Goal: Navigation & Orientation: Find specific page/section

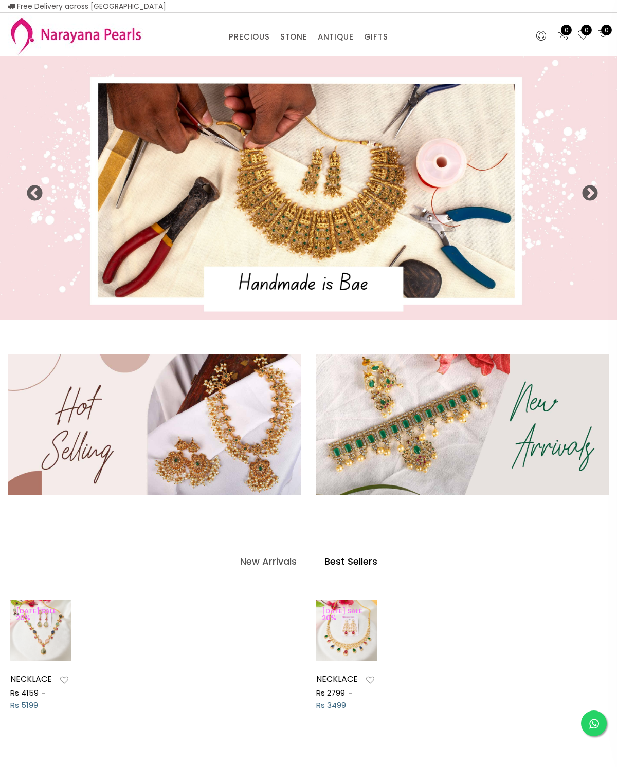
select select "INR"
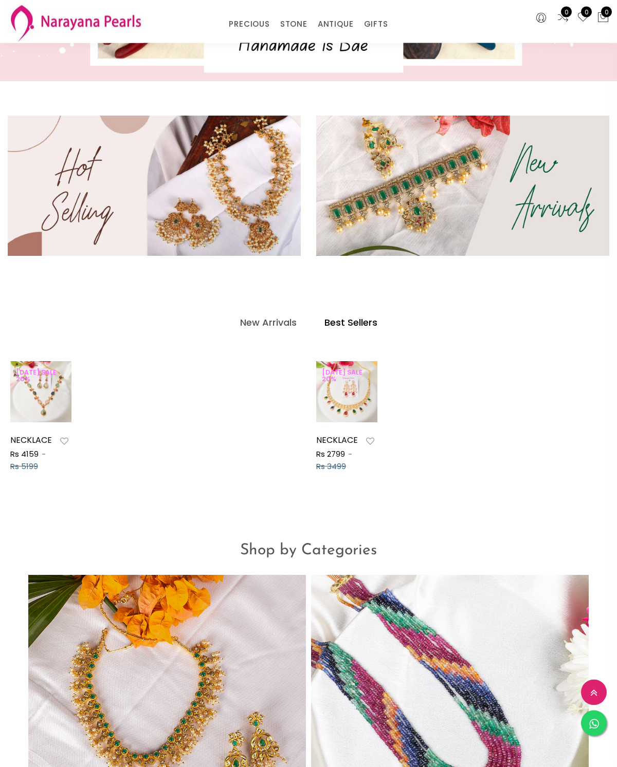
scroll to position [196, 0]
click at [78, 172] on img at bounding box center [154, 186] width 293 height 140
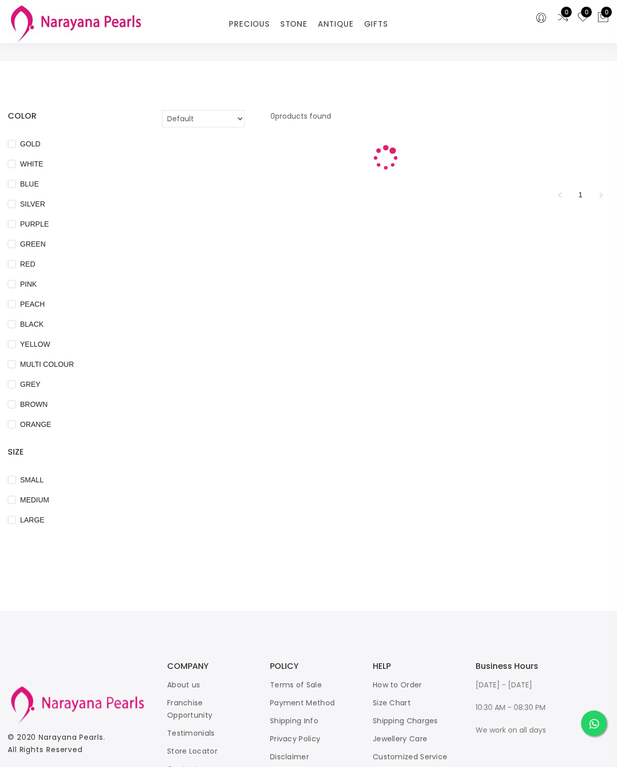
scroll to position [34, 0]
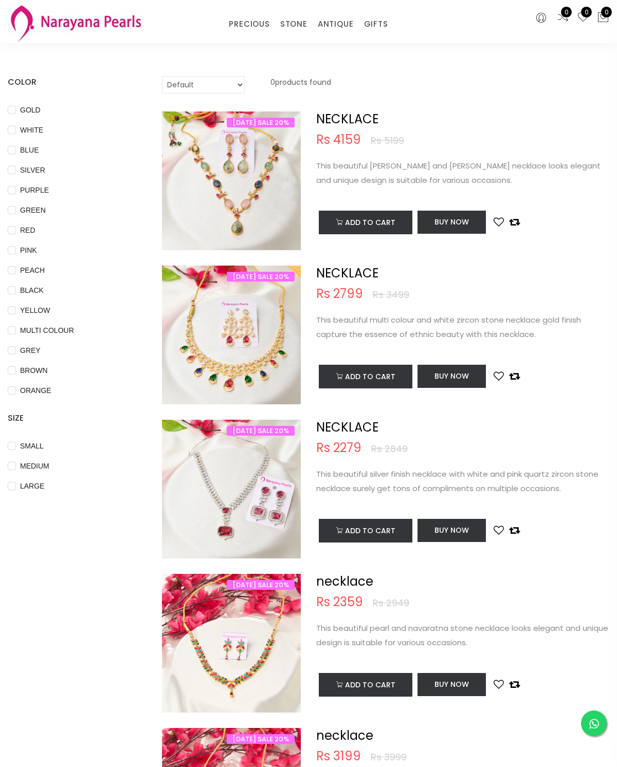
click at [345, 37] on link "NECKLACE" at bounding box center [366, 37] width 87 height 0
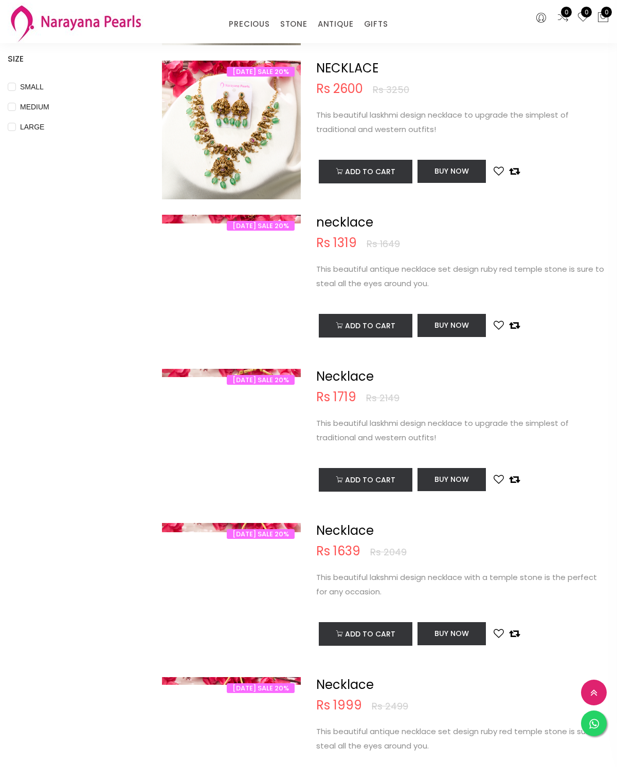
scroll to position [221, 0]
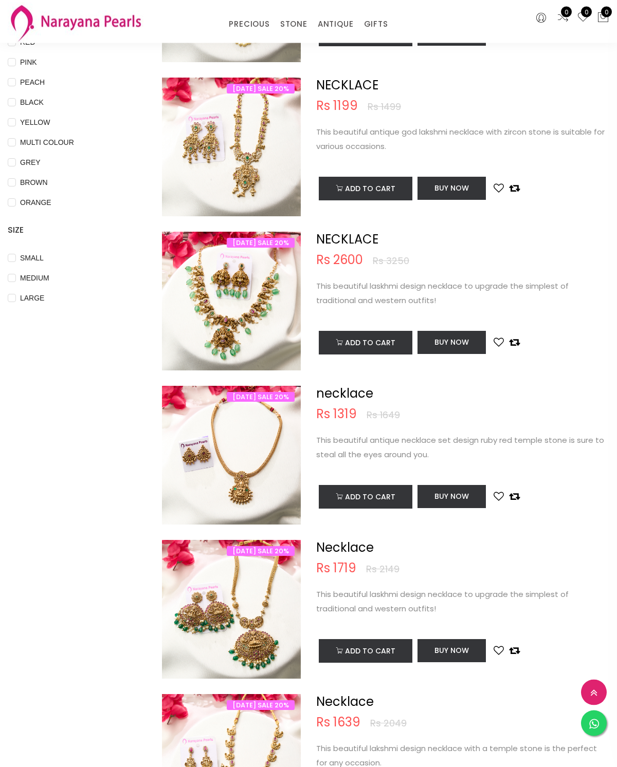
click at [55, 21] on img at bounding box center [76, 23] width 136 height 41
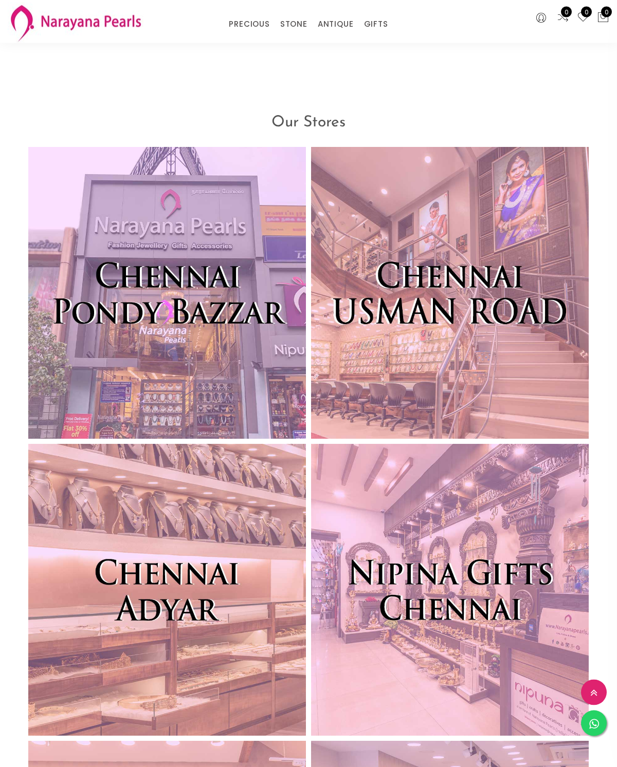
scroll to position [3121, 0]
click at [89, 172] on img at bounding box center [166, 293] width 277 height 292
click at [91, 200] on img at bounding box center [166, 293] width 277 height 292
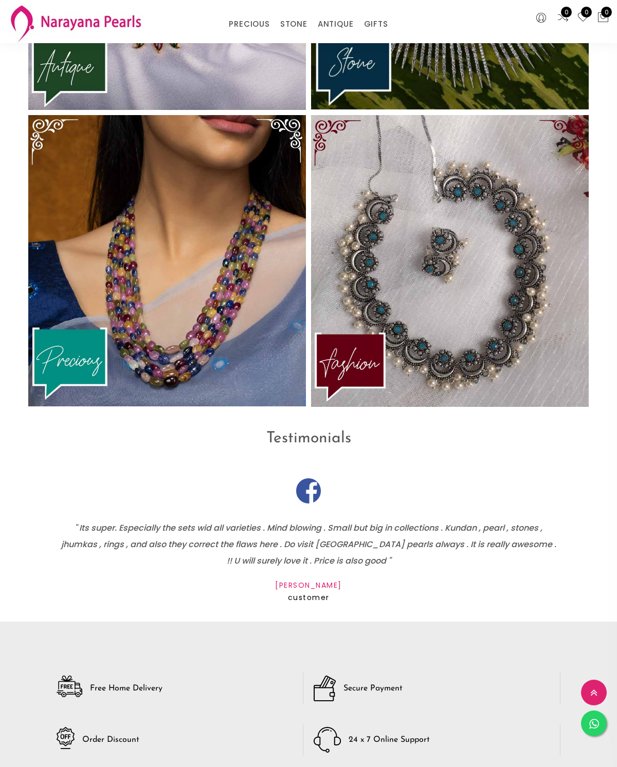
scroll to position [2108, 0]
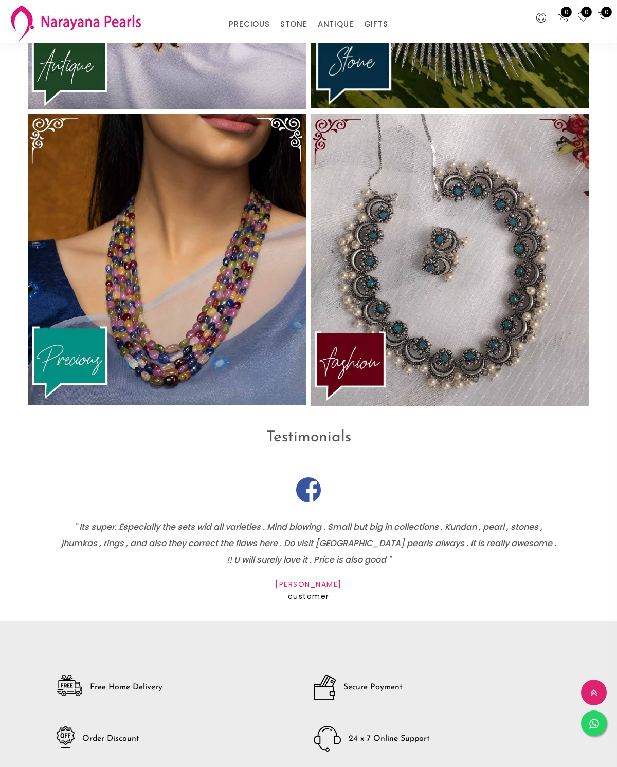
click at [497, 194] on img at bounding box center [449, 260] width 277 height 292
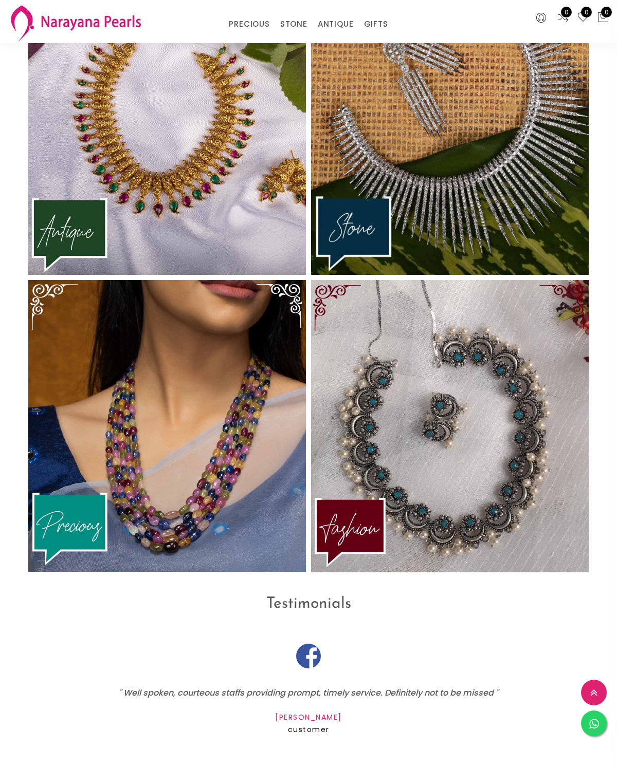
scroll to position [1920, 0]
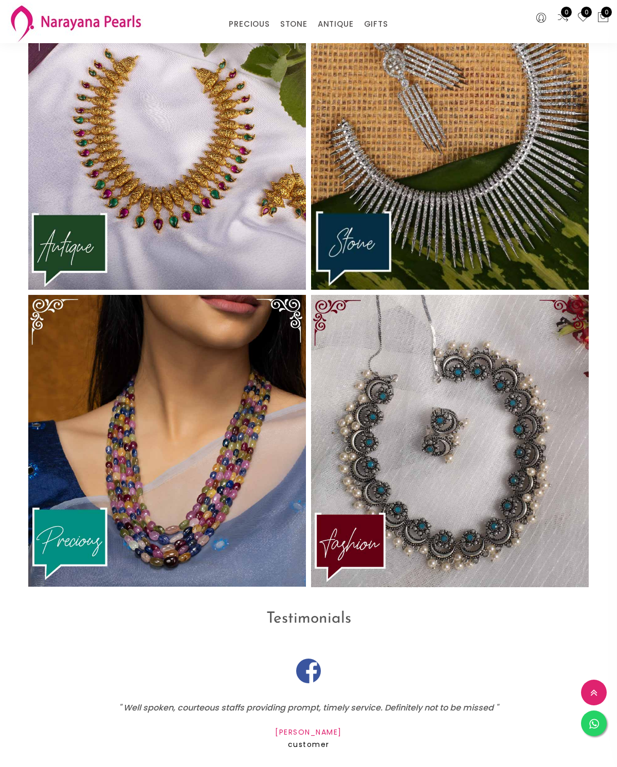
click at [75, 146] on img at bounding box center [166, 144] width 277 height 292
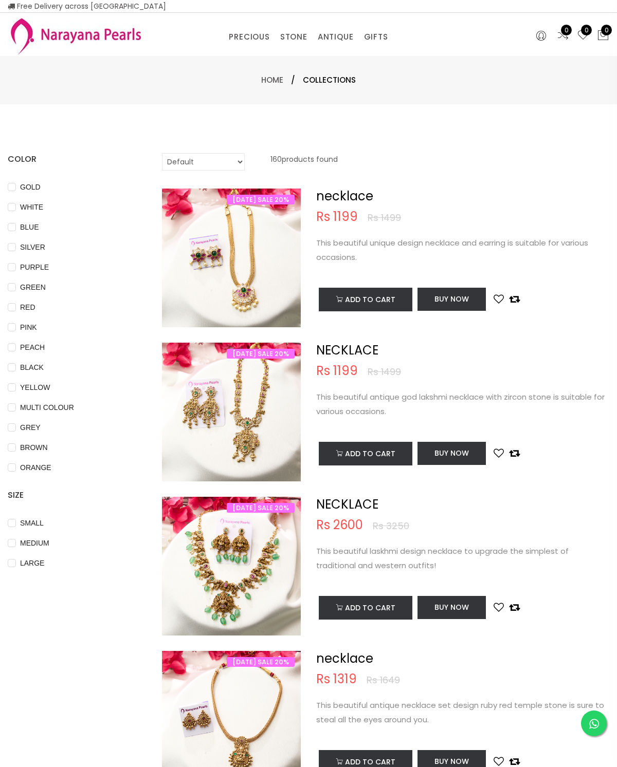
click at [11, 563] on input "LARGE" at bounding box center [12, 570] width 8 height 23
checkbox input "true"
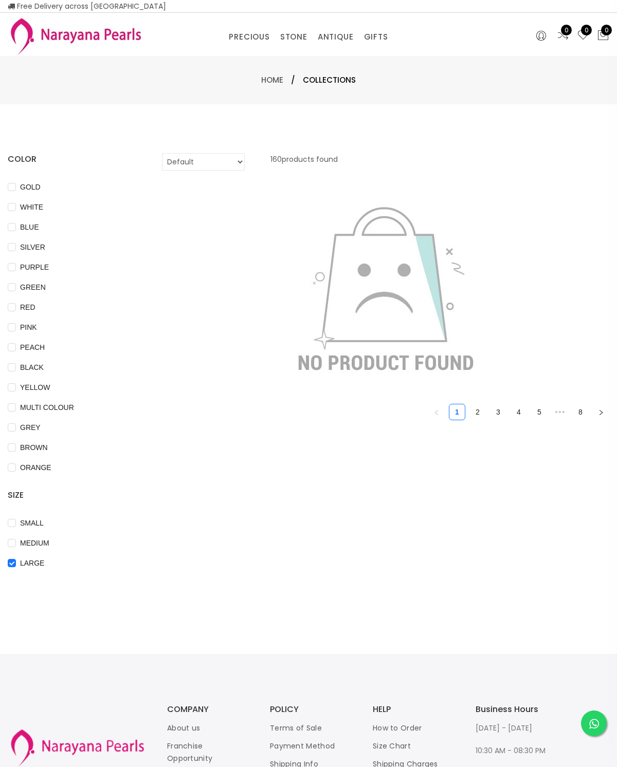
click at [480, 407] on link "2" at bounding box center [477, 411] width 15 height 15
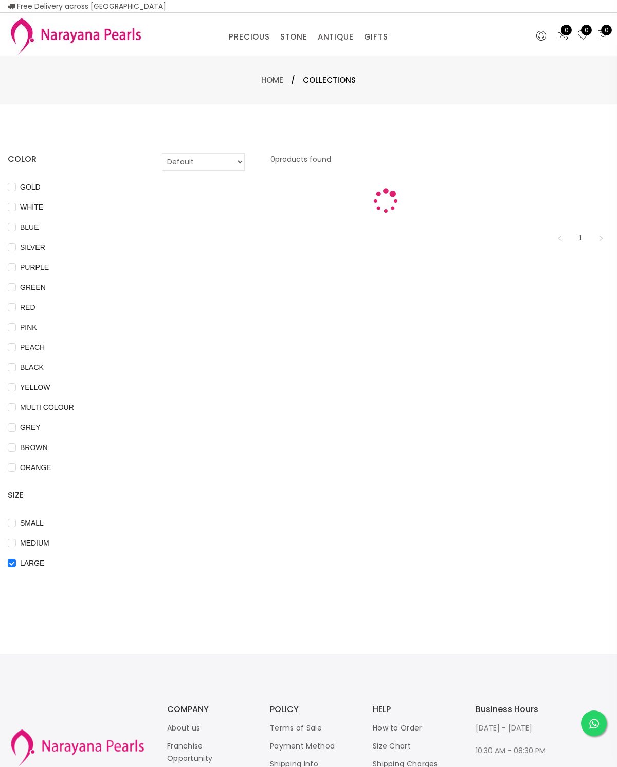
click at [568, 94] on div "Home / Collections" at bounding box center [308, 80] width 617 height 48
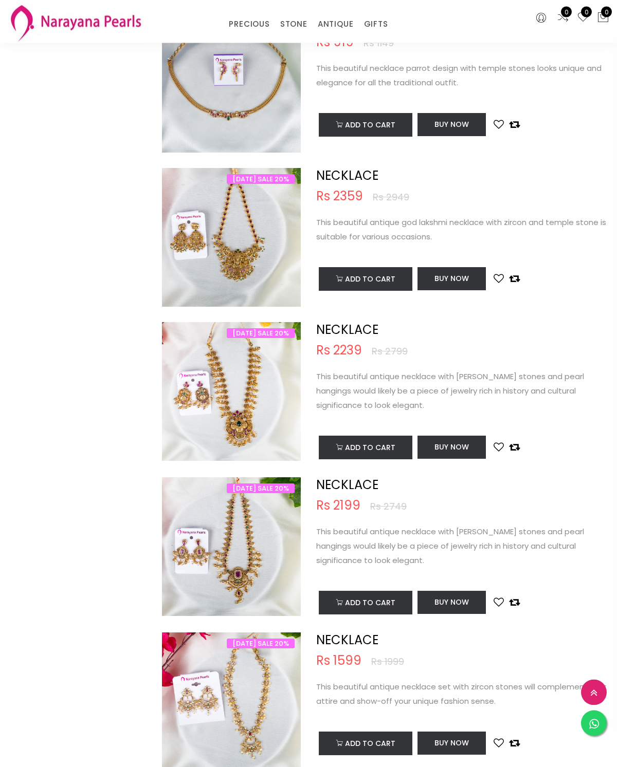
scroll to position [2291, 0]
